Goal: Task Accomplishment & Management: Manage account settings

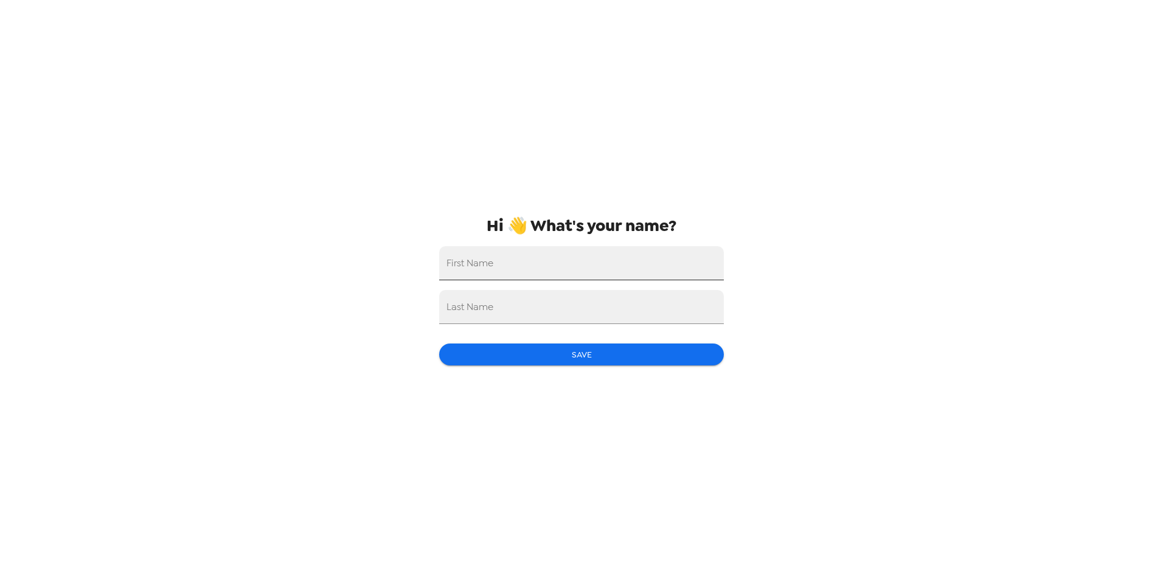
click at [620, 257] on input "First Name" at bounding box center [581, 263] width 285 height 34
type input "Chelsea"
type input "Torpy"
click at [578, 354] on button "Save" at bounding box center [581, 355] width 285 height 23
